Goal: Find specific page/section: Locate a particular part of the current website

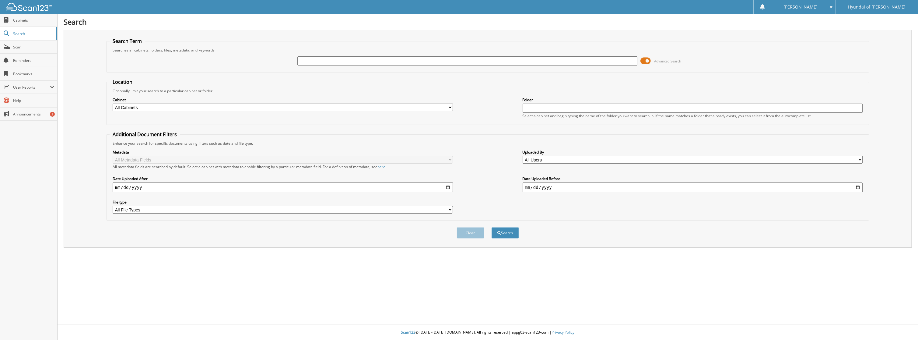
click at [212, 107] on select "All Cabinets CAR DEALS GENESIS EMPLOYEE DEALS GENESIS DEAD FILES GENESIS EV CAR…" at bounding box center [283, 108] width 340 height 8
select select "40173"
click at [113, 104] on select "All Cabinets CAR DEALS GENESIS EMPLOYEE DEALS GENESIS DEAD FILES GENESIS EV CAR…" at bounding box center [283, 108] width 340 height 8
click at [319, 57] on input "text" at bounding box center [467, 60] width 340 height 9
type input "101894"
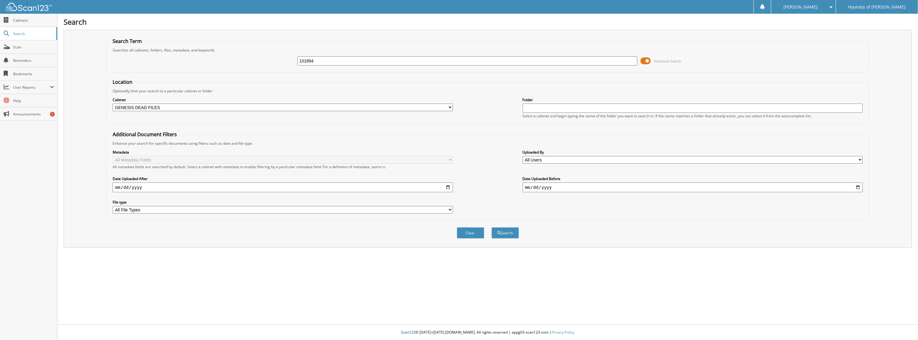
click at [492, 227] on button "Search" at bounding box center [505, 232] width 27 height 11
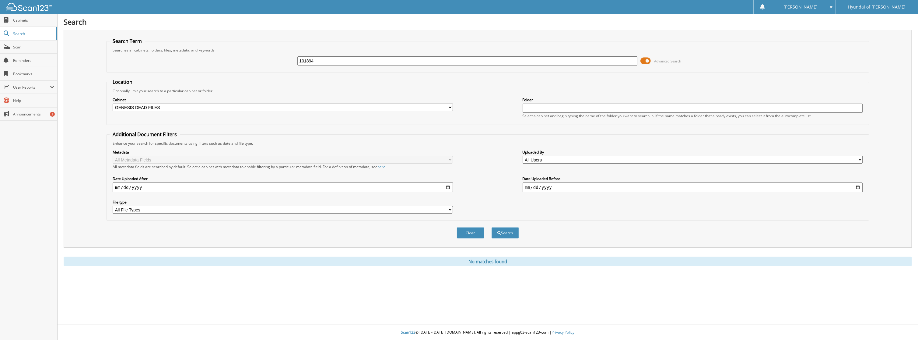
click at [181, 107] on select "All Cabinets CAR DEALS GENESIS EMPLOYEE DEALS GENESIS DEAD FILES GENESIS EV CAR…" at bounding box center [283, 108] width 340 height 8
select select
click at [113, 104] on select "All Cabinets CAR DEALS GENESIS EMPLOYEE DEALS GENESIS DEAD FILES GENESIS EV CAR…" at bounding box center [283, 108] width 340 height 8
click at [511, 230] on button "Search" at bounding box center [505, 232] width 27 height 11
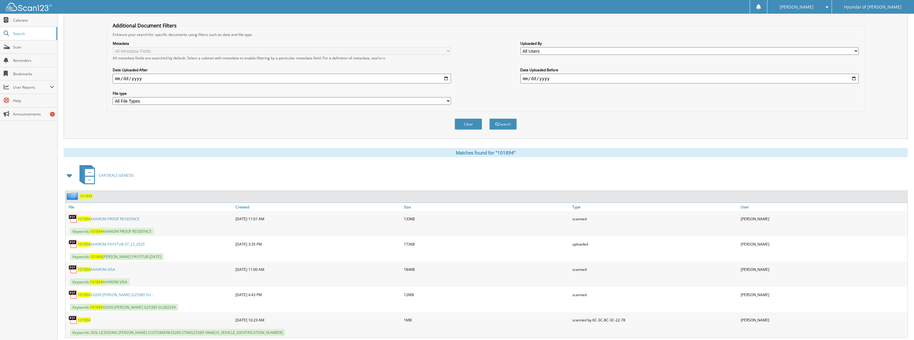
scroll to position [116, 0]
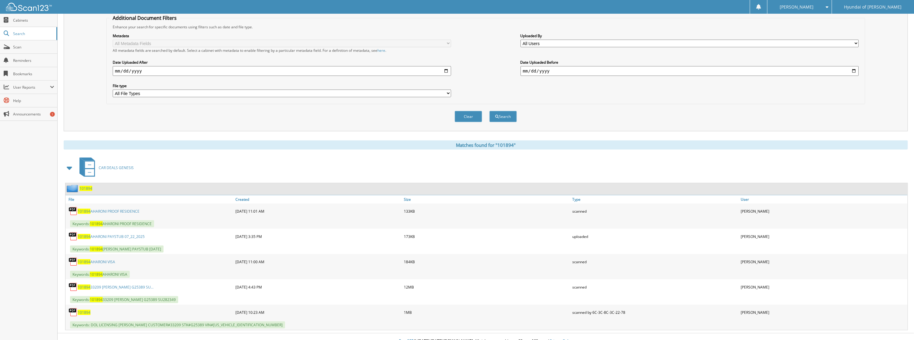
click at [109, 284] on link "101894 33209 AHARONI, LIRON G25389 SU..." at bounding box center [116, 286] width 76 height 5
click at [113, 284] on link "101894 33209 AHARONI, LIRON G25389 SU..." at bounding box center [116, 286] width 76 height 5
